Goal: Find specific page/section

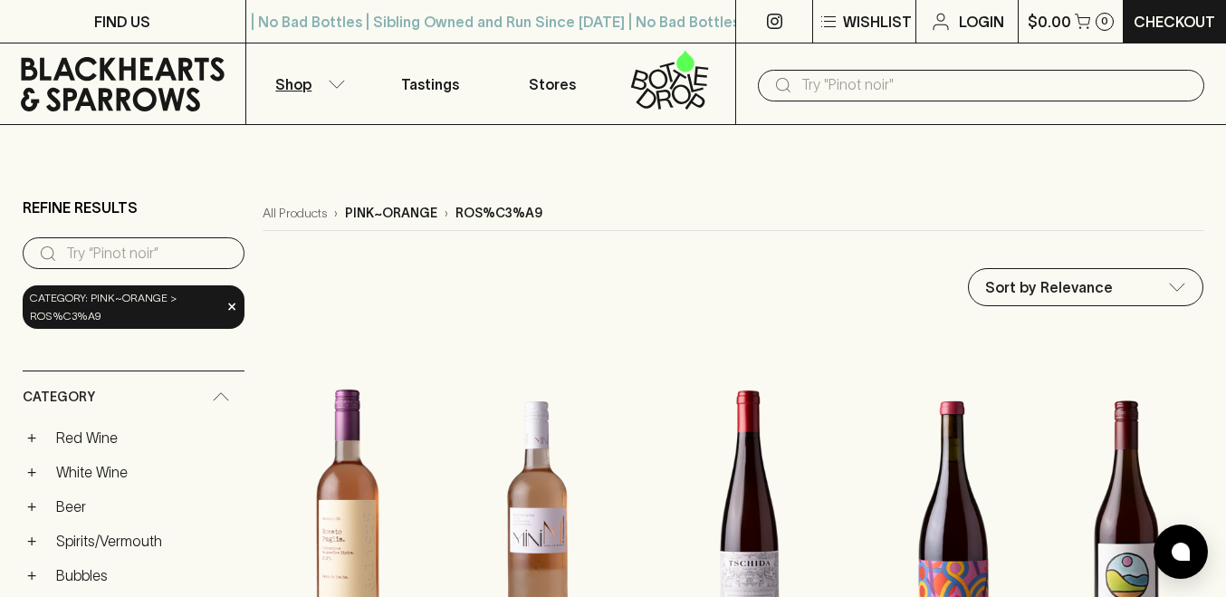
click at [858, 91] on input "text" at bounding box center [995, 85] width 388 height 29
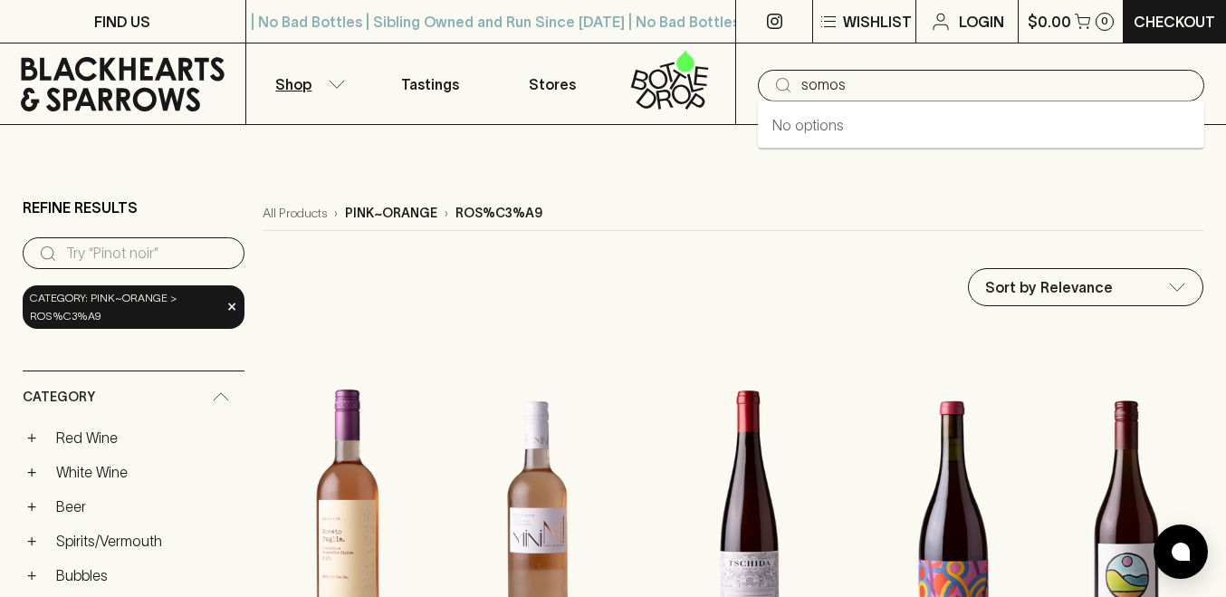
type input "somos"
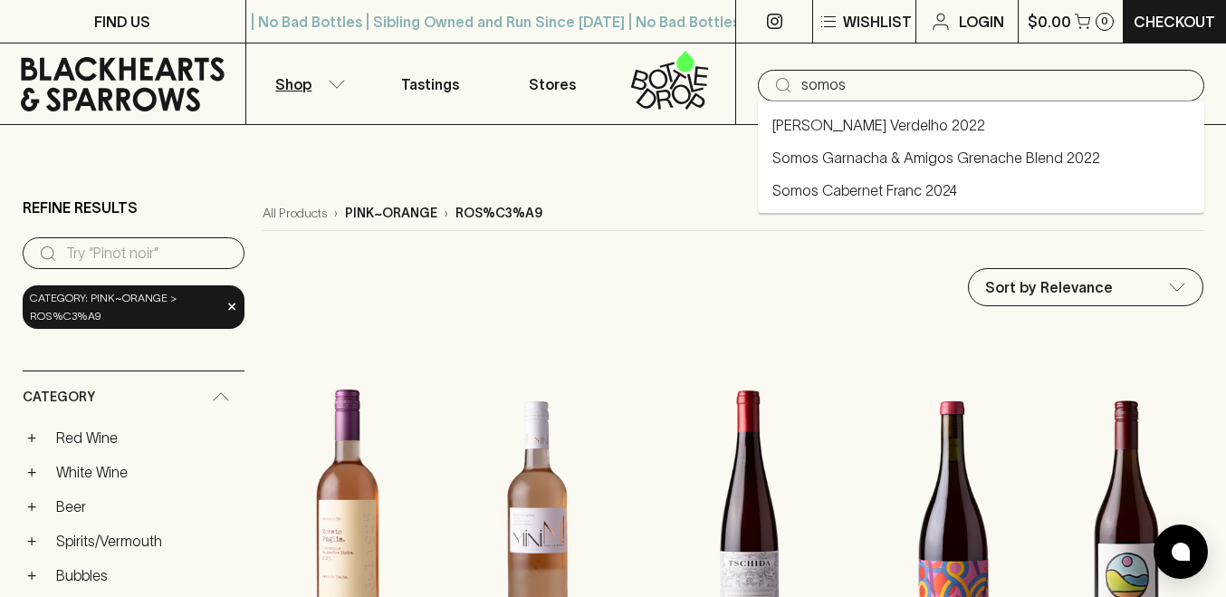
click at [901, 127] on link "Somos Naranjito Verdelho 2022" at bounding box center [878, 125] width 213 height 22
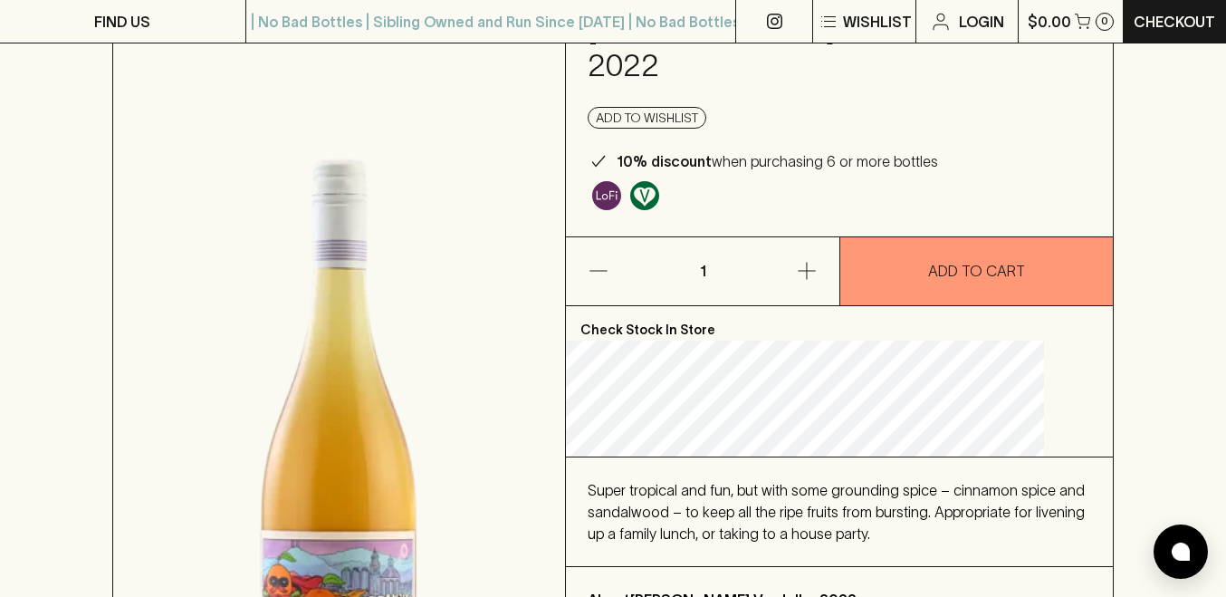
scroll to position [139, 0]
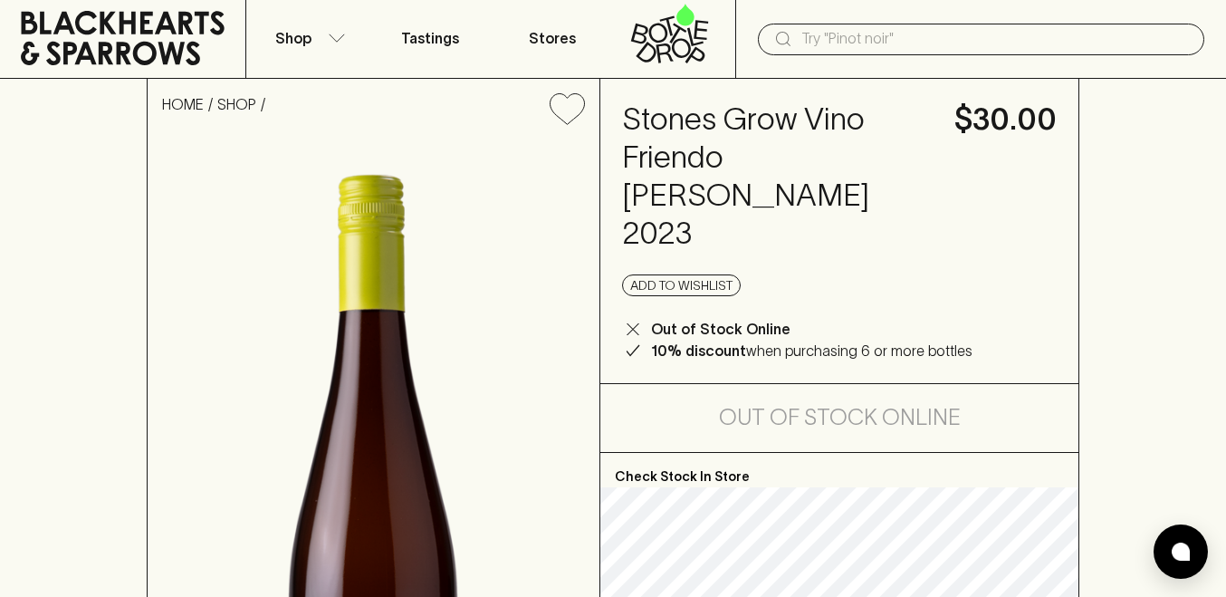
scroll to position [40, 0]
